Goal: Task Accomplishment & Management: Manage account settings

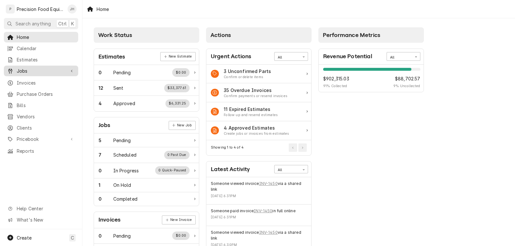
click at [25, 69] on span "Jobs" at bounding box center [41, 71] width 49 height 7
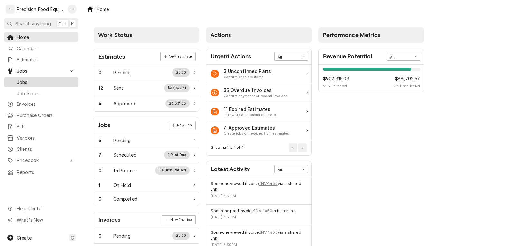
click at [27, 77] on link "Jobs" at bounding box center [41, 82] width 74 height 11
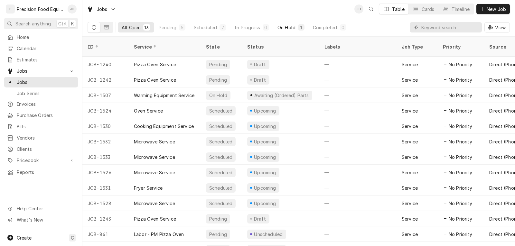
click at [285, 29] on div "On Hold" at bounding box center [286, 27] width 18 height 7
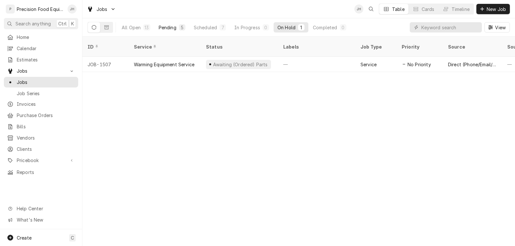
click at [170, 28] on div "Pending" at bounding box center [168, 27] width 18 height 7
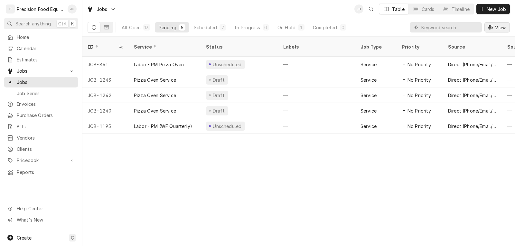
click at [494, 29] on span "View" at bounding box center [499, 27] width 13 height 7
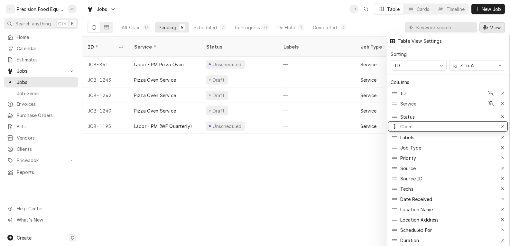
drag, startPoint x: 416, startPoint y: 197, endPoint x: 414, endPoint y: 124, distance: 72.7
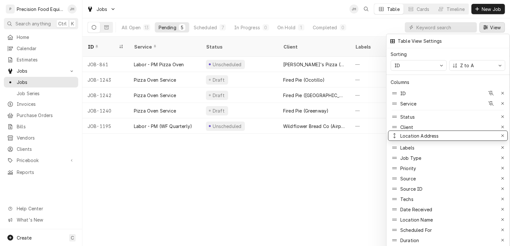
drag, startPoint x: 429, startPoint y: 214, endPoint x: 430, endPoint y: 130, distance: 84.0
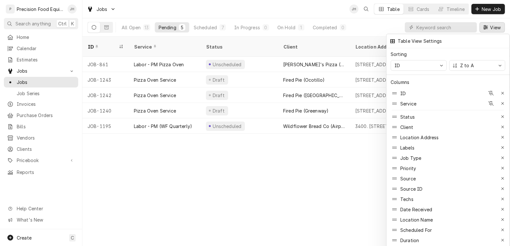
click at [353, 170] on div at bounding box center [255, 123] width 510 height 246
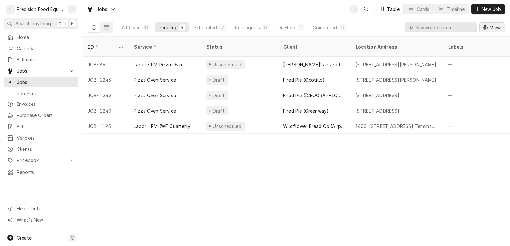
click at [493, 26] on span "View" at bounding box center [495, 27] width 13 height 7
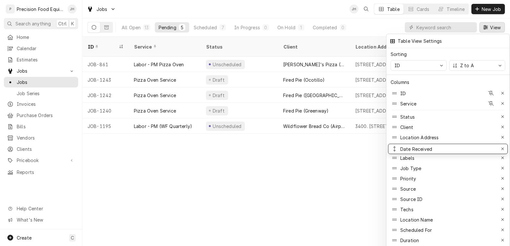
drag, startPoint x: 414, startPoint y: 204, endPoint x: 414, endPoint y: 144, distance: 60.5
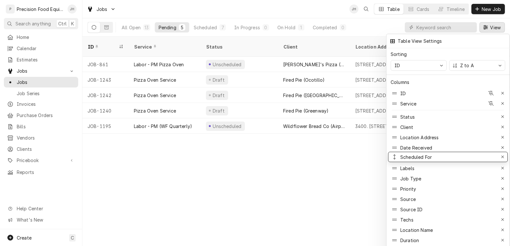
drag, startPoint x: 422, startPoint y: 223, endPoint x: 424, endPoint y: 150, distance: 73.0
drag, startPoint x: 421, startPoint y: 216, endPoint x: 425, endPoint y: 163, distance: 52.5
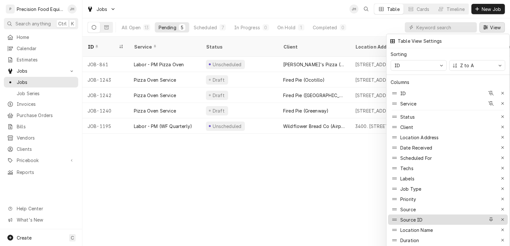
scroll to position [22, 0]
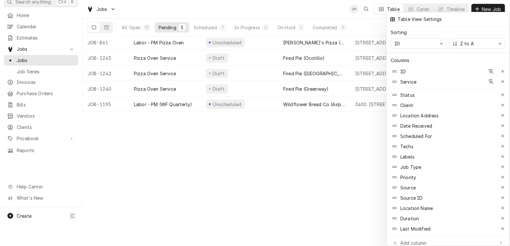
click at [273, 204] on div at bounding box center [255, 123] width 510 height 246
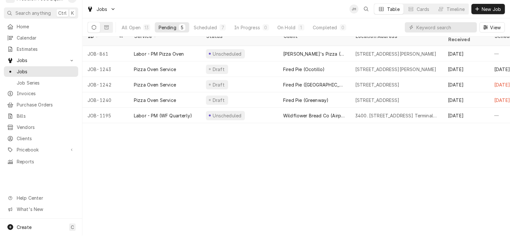
scroll to position [0, 0]
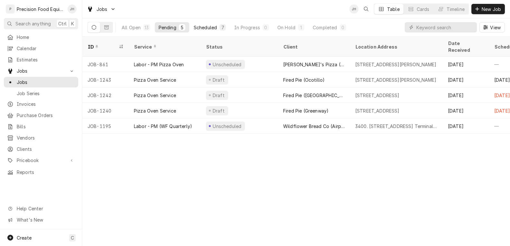
click at [207, 28] on div "Scheduled" at bounding box center [205, 27] width 23 height 7
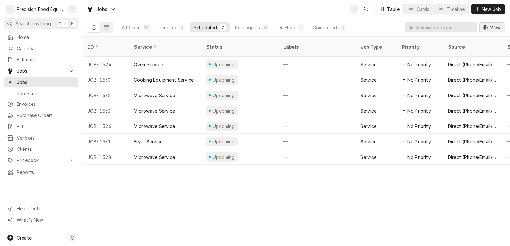
click at [489, 24] on button "View" at bounding box center [491, 27] width 25 height 10
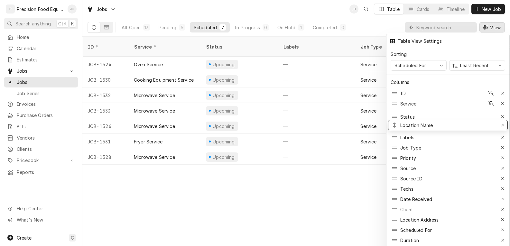
drag, startPoint x: 415, startPoint y: 207, endPoint x: 427, endPoint y: 123, distance: 85.1
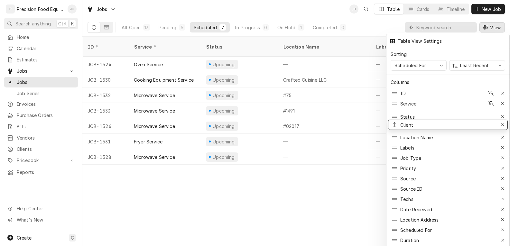
drag, startPoint x: 418, startPoint y: 205, endPoint x: 426, endPoint y: 120, distance: 84.9
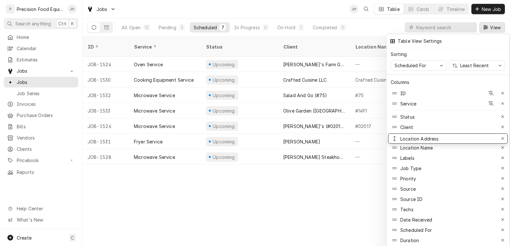
drag, startPoint x: 422, startPoint y: 214, endPoint x: 424, endPoint y: 133, distance: 81.1
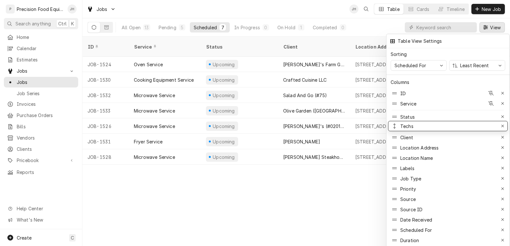
drag, startPoint x: 418, startPoint y: 207, endPoint x: 418, endPoint y: 124, distance: 83.3
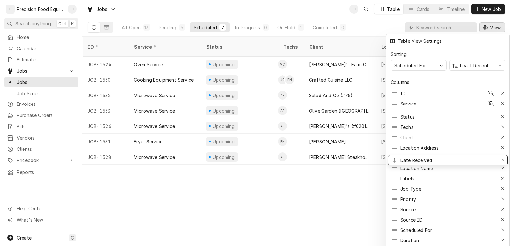
drag, startPoint x: 425, startPoint y: 216, endPoint x: 429, endPoint y: 157, distance: 59.6
drag, startPoint x: 428, startPoint y: 227, endPoint x: 432, endPoint y: 164, distance: 63.5
drag, startPoint x: 428, startPoint y: 163, endPoint x: 430, endPoint y: 154, distance: 8.9
click at [368, 200] on div at bounding box center [255, 123] width 510 height 246
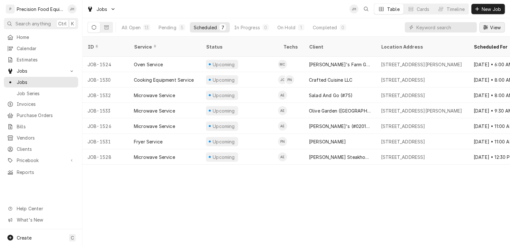
click at [492, 31] on button "View" at bounding box center [491, 27] width 25 height 10
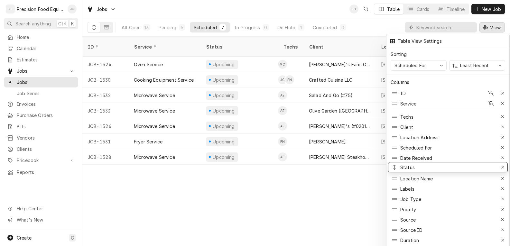
drag, startPoint x: 408, startPoint y: 112, endPoint x: 412, endPoint y: 162, distance: 50.7
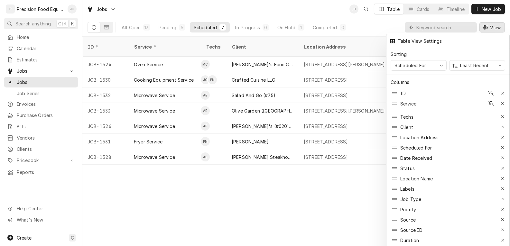
click at [326, 189] on div at bounding box center [255, 123] width 510 height 246
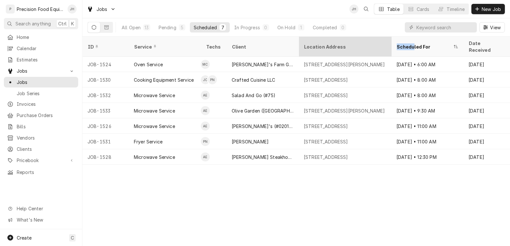
drag, startPoint x: 410, startPoint y: 43, endPoint x: 341, endPoint y: 43, distance: 68.8
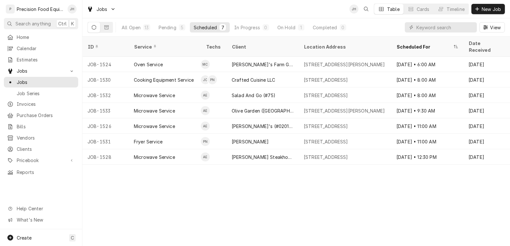
click at [312, 186] on div "ID Service Techs Client Location Address Scheduled For Date Received Status Loc…" at bounding box center [295, 141] width 427 height 209
click at [255, 25] on div "In Progress" at bounding box center [247, 27] width 26 height 7
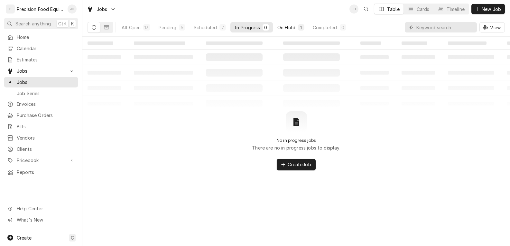
click at [290, 28] on div "On Hold" at bounding box center [286, 27] width 18 height 7
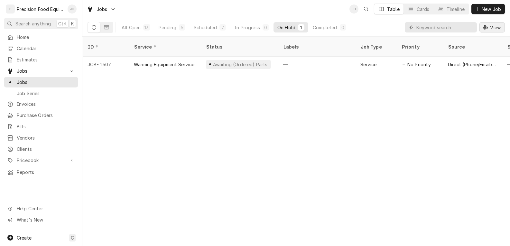
click at [488, 28] on div "Dynamic Content Wrapper" at bounding box center [485, 27] width 6 height 6
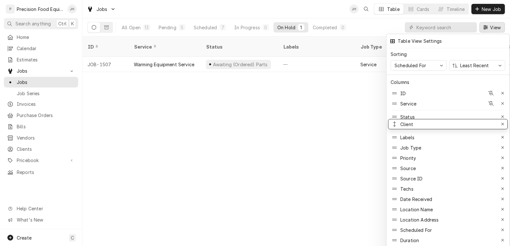
drag, startPoint x: 415, startPoint y: 194, endPoint x: 428, endPoint y: 119, distance: 76.1
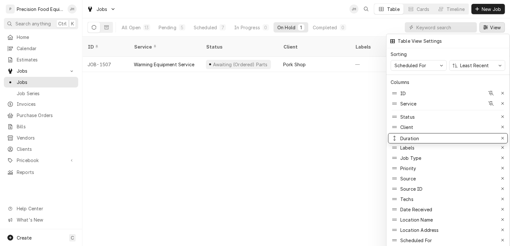
drag, startPoint x: 418, startPoint y: 234, endPoint x: 433, endPoint y: 132, distance: 103.0
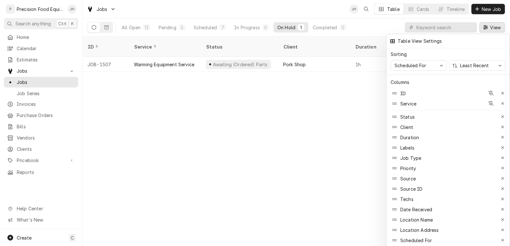
click at [330, 159] on div at bounding box center [255, 123] width 510 height 246
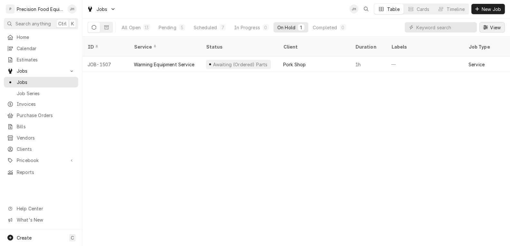
click at [488, 27] on div "Dynamic Content Wrapper" at bounding box center [485, 27] width 6 height 6
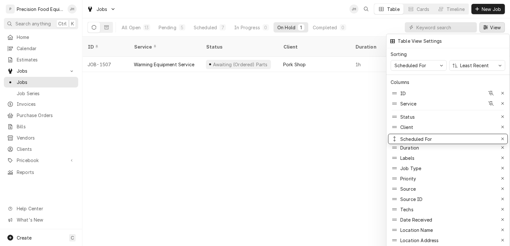
drag, startPoint x: 426, startPoint y: 236, endPoint x: 427, endPoint y: 134, distance: 101.3
drag, startPoint x: 423, startPoint y: 235, endPoint x: 438, endPoint y: 133, distance: 103.1
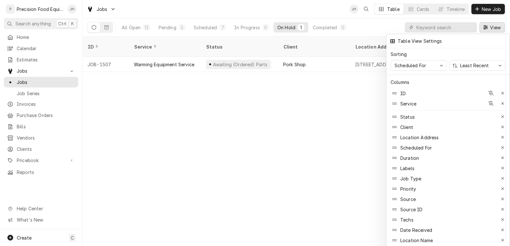
click at [352, 170] on div at bounding box center [255, 123] width 510 height 246
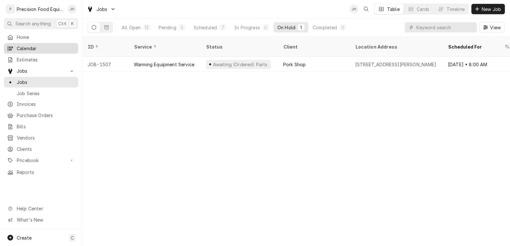
click at [29, 49] on span "Calendar" at bounding box center [46, 48] width 58 height 7
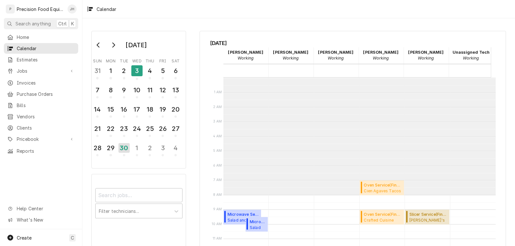
scroll to position [117, 0]
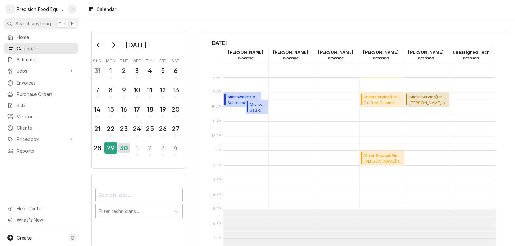
click at [112, 145] on div "29" at bounding box center [110, 147] width 11 height 11
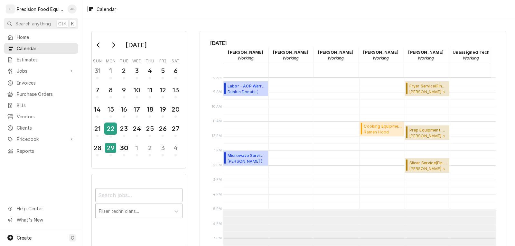
click at [108, 131] on div "22" at bounding box center [110, 128] width 11 height 11
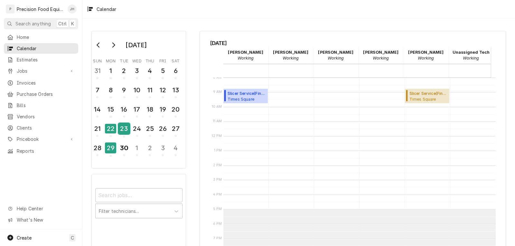
click at [121, 130] on div "23" at bounding box center [123, 128] width 11 height 11
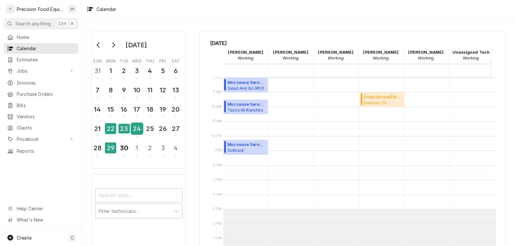
click at [135, 130] on div "24" at bounding box center [136, 128] width 11 height 11
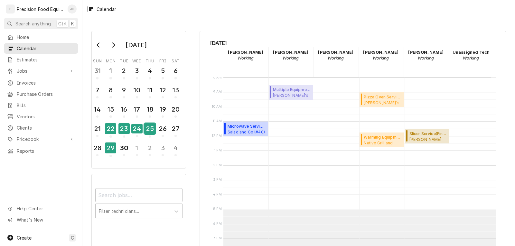
click at [146, 130] on div "25" at bounding box center [149, 128] width 11 height 11
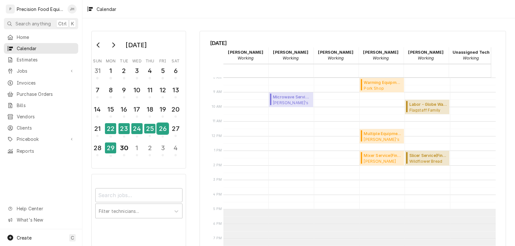
click at [161, 130] on div "26" at bounding box center [162, 128] width 11 height 11
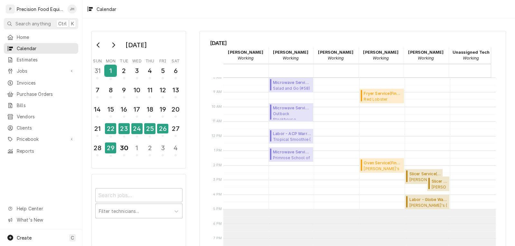
click at [114, 71] on div "1" at bounding box center [110, 70] width 11 height 11
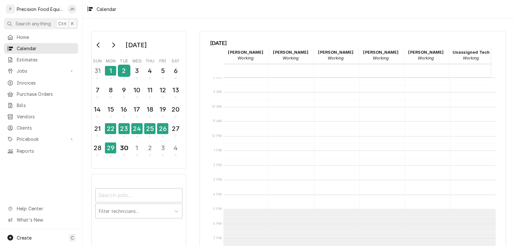
click at [127, 74] on div "2" at bounding box center [123, 70] width 11 height 11
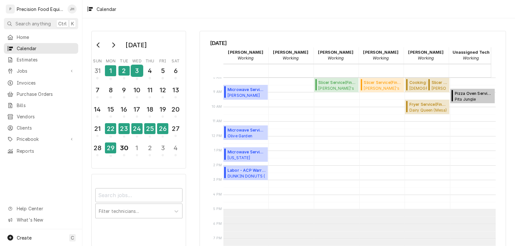
click at [137, 71] on div "3" at bounding box center [136, 70] width 11 height 11
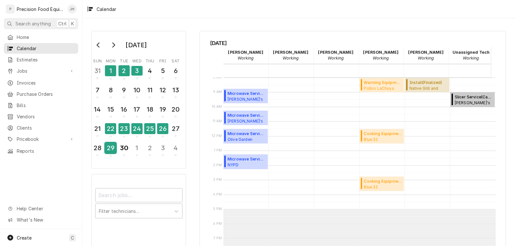
click at [116, 145] on button "29" at bounding box center [110, 149] width 13 height 17
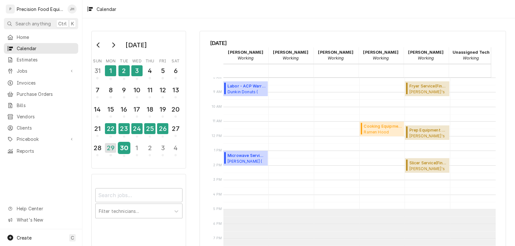
click at [125, 149] on div "30" at bounding box center [123, 147] width 11 height 11
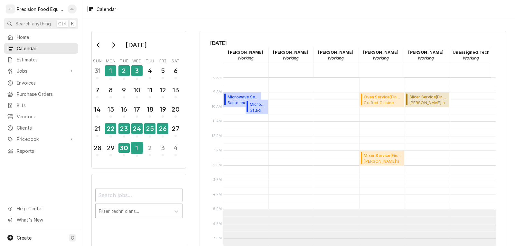
click at [137, 148] on div "1" at bounding box center [136, 147] width 11 height 11
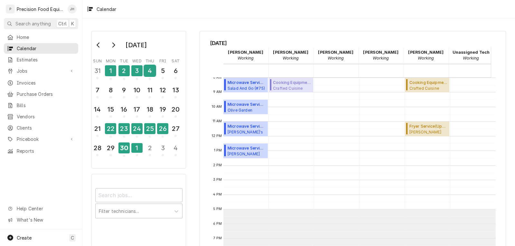
click at [147, 68] on div "4" at bounding box center [149, 70] width 11 height 11
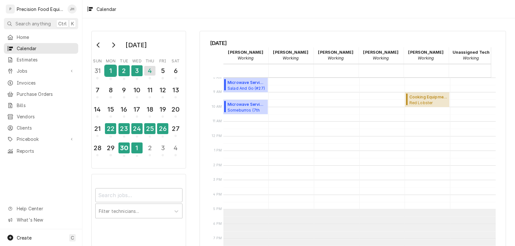
click at [115, 74] on div "1" at bounding box center [110, 70] width 11 height 11
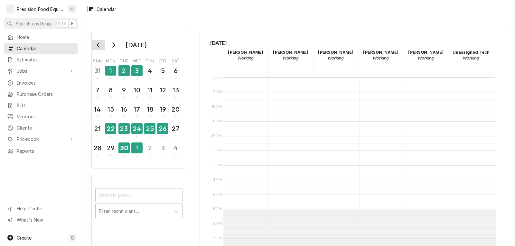
click at [97, 46] on icon "Go to previous month" at bounding box center [98, 44] width 5 height 5
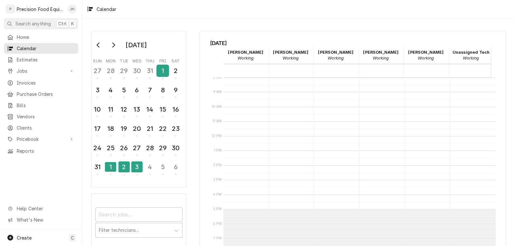
click at [160, 70] on div "1" at bounding box center [162, 70] width 11 height 11
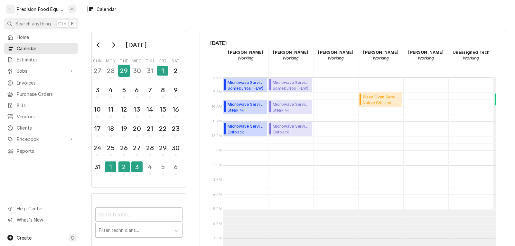
click at [125, 68] on div "29" at bounding box center [123, 70] width 11 height 11
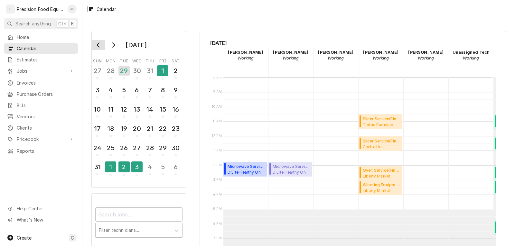
click at [100, 44] on icon "Go to previous month" at bounding box center [98, 44] width 5 height 5
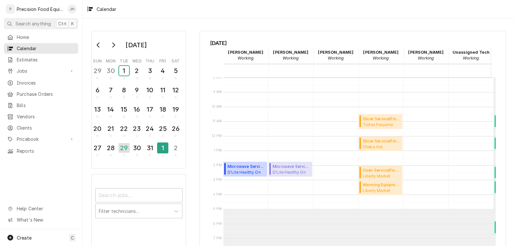
click at [127, 69] on div "1" at bounding box center [124, 71] width 10 height 10
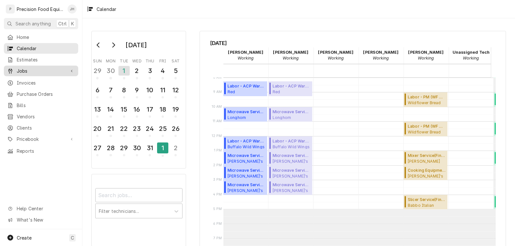
click at [34, 68] on span "Jobs" at bounding box center [41, 71] width 49 height 7
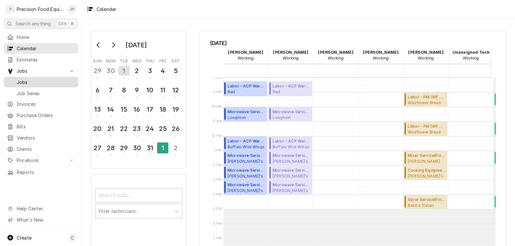
click at [31, 79] on span "Jobs" at bounding box center [46, 82] width 58 height 7
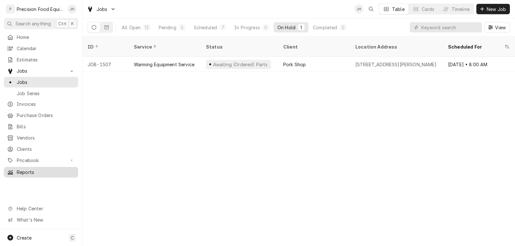
click at [34, 169] on span "Reports" at bounding box center [46, 172] width 58 height 7
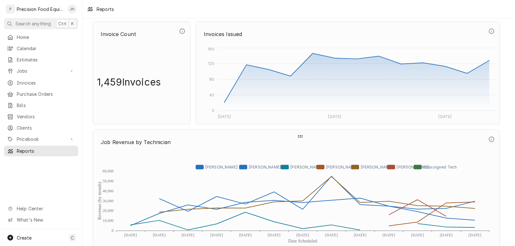
scroll to position [1415, 0]
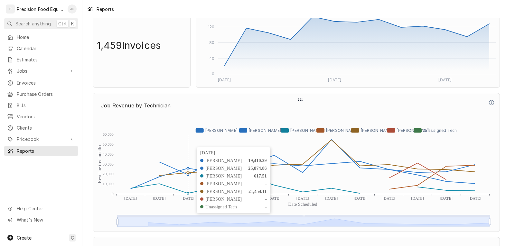
drag, startPoint x: 193, startPoint y: 142, endPoint x: 189, endPoint y: 141, distance: 4.0
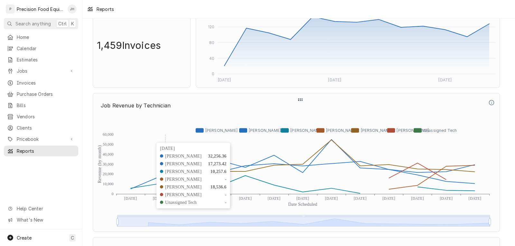
drag, startPoint x: 189, startPoint y: 141, endPoint x: 150, endPoint y: 136, distance: 39.5
click at [150, 136] on icon "Revenue (by month) Date Scheduled 0 10,000 20,000 30,000 40,000 50,000 60,000 […" at bounding box center [296, 171] width 399 height 113
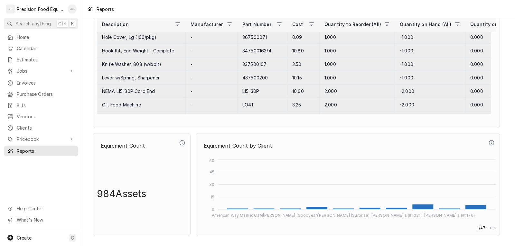
scroll to position [2672, 0]
